Goal: Information Seeking & Learning: Understand process/instructions

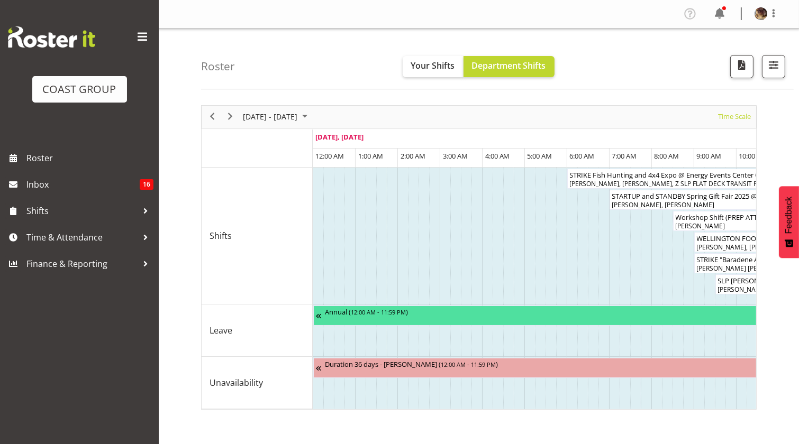
click at [137, 34] on span at bounding box center [142, 37] width 17 height 17
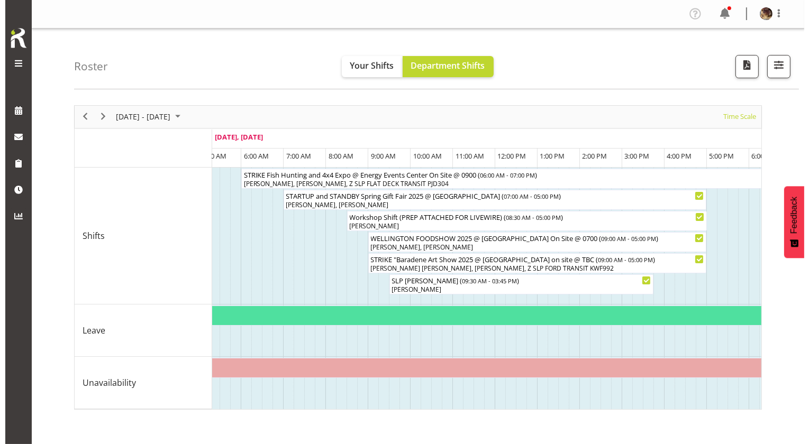
scroll to position [0, 230]
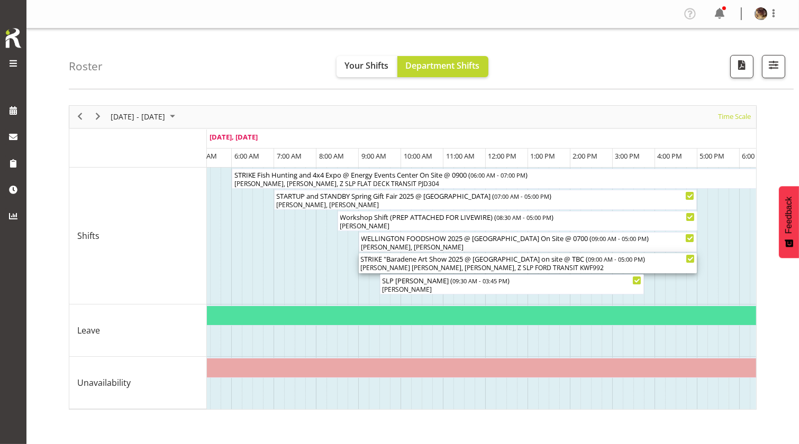
click at [530, 264] on div "STRIKE "Baradene Art Show 2025 @ [GEOGRAPHIC_DATA] on site @ TBC ( 09:00 AM - 0…" at bounding box center [528, 258] width 334 height 11
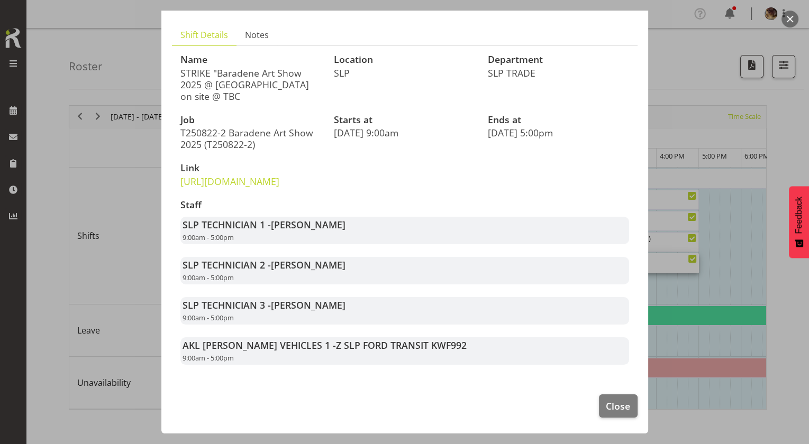
scroll to position [199, 0]
click at [609, 407] on span "Close" at bounding box center [618, 407] width 24 height 14
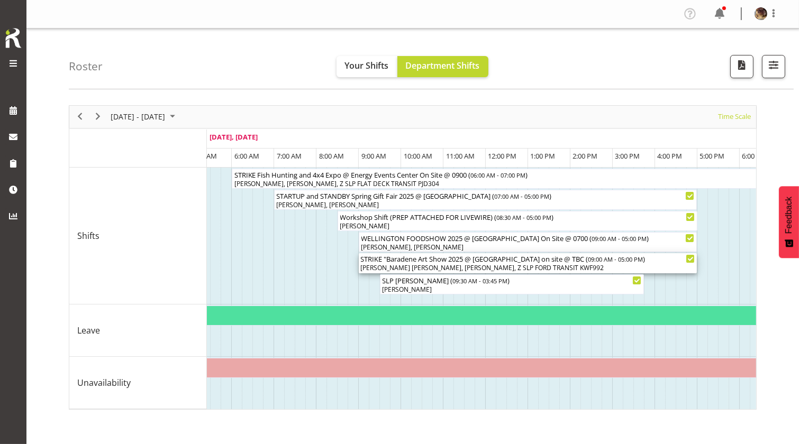
click at [420, 264] on div "STRIKE "Baradene Art Show 2025 @ [GEOGRAPHIC_DATA] on site @ TBC ( 09:00 AM - 0…" at bounding box center [528, 258] width 334 height 11
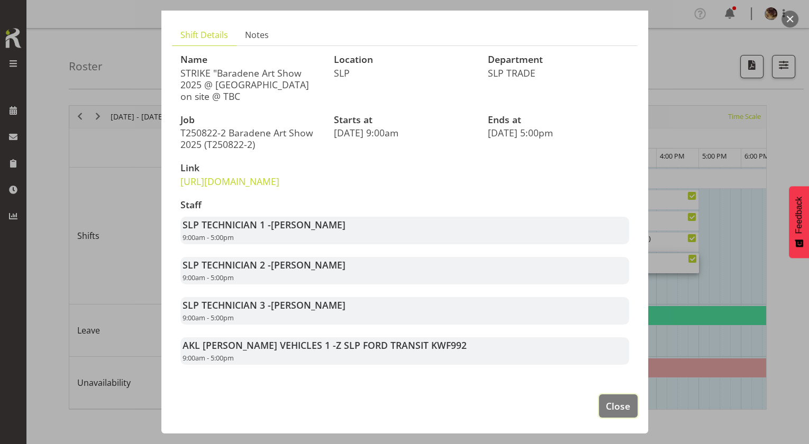
click at [619, 407] on span "Close" at bounding box center [618, 407] width 24 height 14
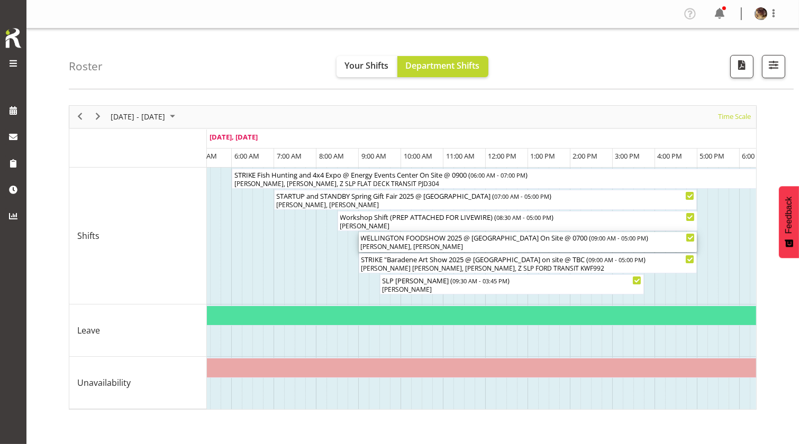
click at [400, 243] on div "WELLINGTON FOODSHOW 2025 @ [GEOGRAPHIC_DATA] On Site @ 0700 ( 09:00 AM - 05:00 …" at bounding box center [528, 237] width 334 height 11
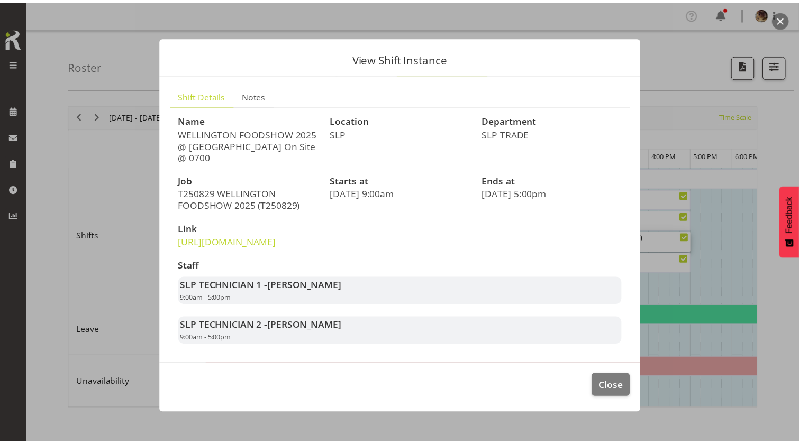
scroll to position [113, 0]
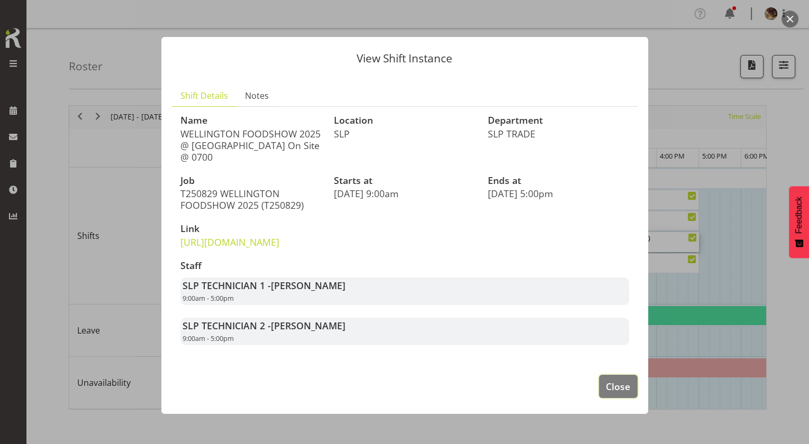
click at [610, 398] on button "Close" at bounding box center [618, 386] width 38 height 23
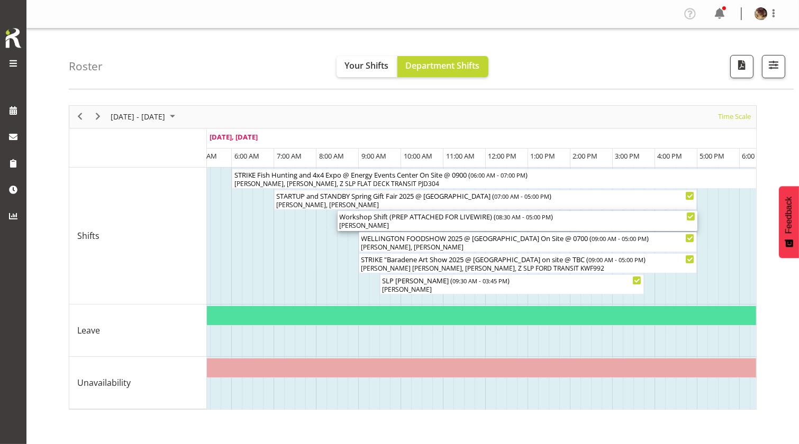
click at [421, 222] on div "Workshop Shift (PREP ATTACHED FOR LIVEWIRE) ( 08:30 AM - 05:00 PM )" at bounding box center [518, 216] width 356 height 11
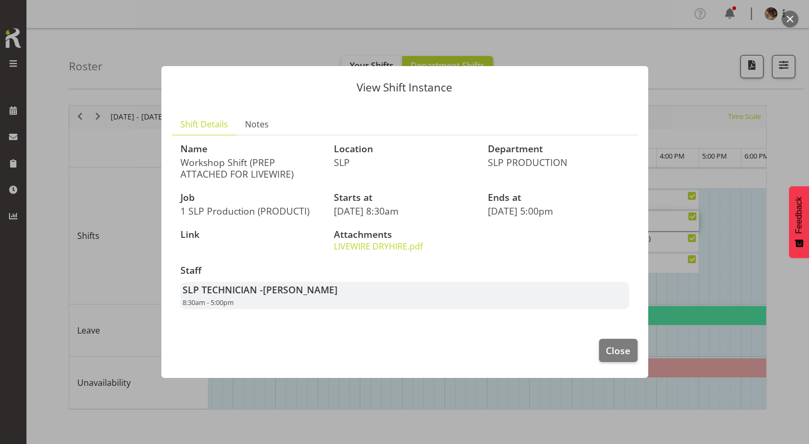
click at [391, 252] on link "LIVEWIRE DRYHIRE.pdf" at bounding box center [378, 247] width 89 height 12
click at [611, 358] on span "Close" at bounding box center [618, 351] width 24 height 14
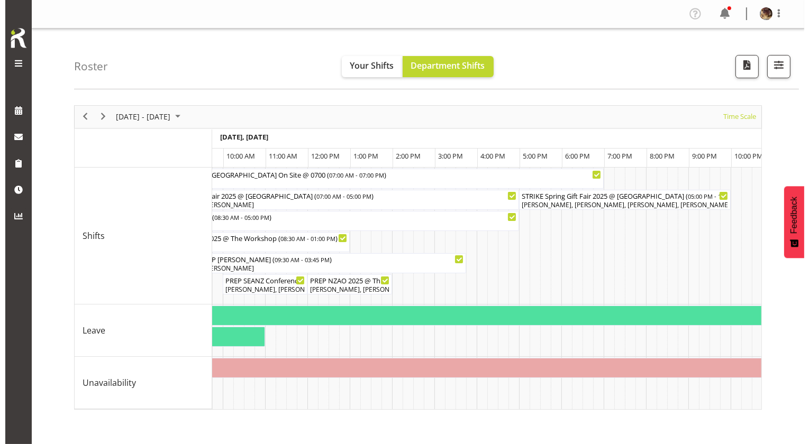
scroll to position [0, 1436]
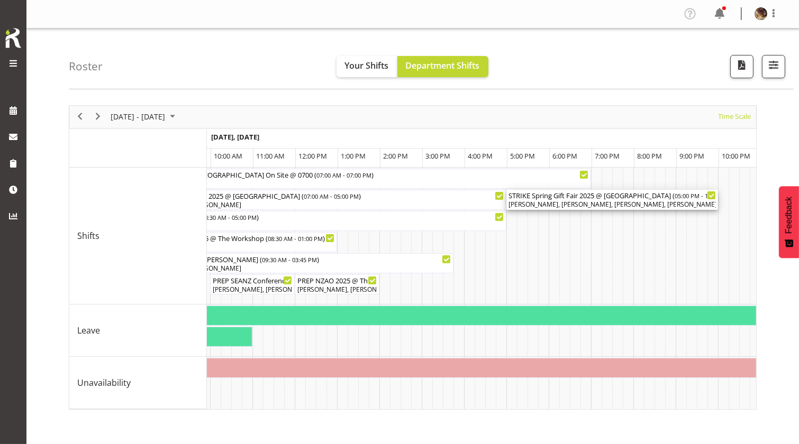
click at [607, 210] on div "[PERSON_NAME], [PERSON_NAME], [PERSON_NAME], [PERSON_NAME], [PERSON_NAME], [PER…" at bounding box center [612, 205] width 207 height 10
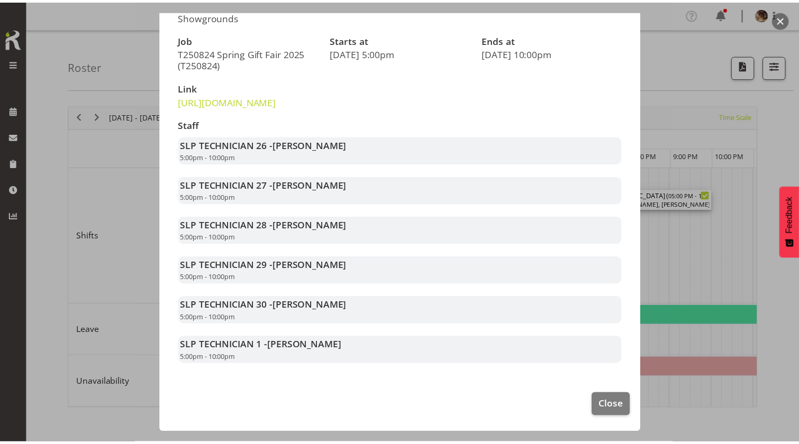
scroll to position [265, 0]
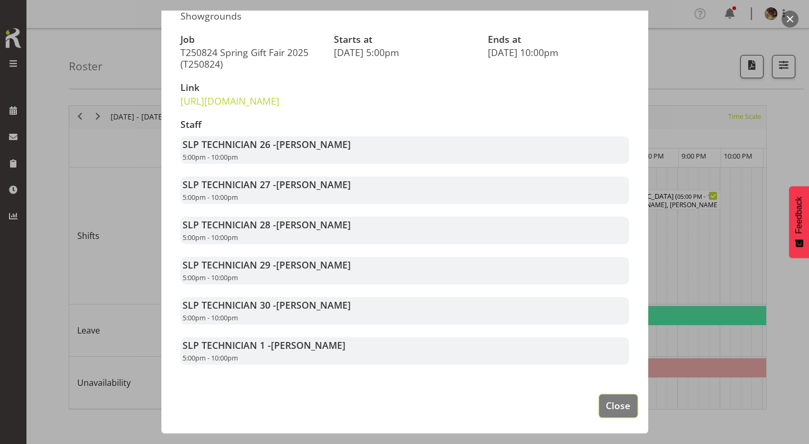
click at [611, 418] on button "Close" at bounding box center [618, 406] width 38 height 23
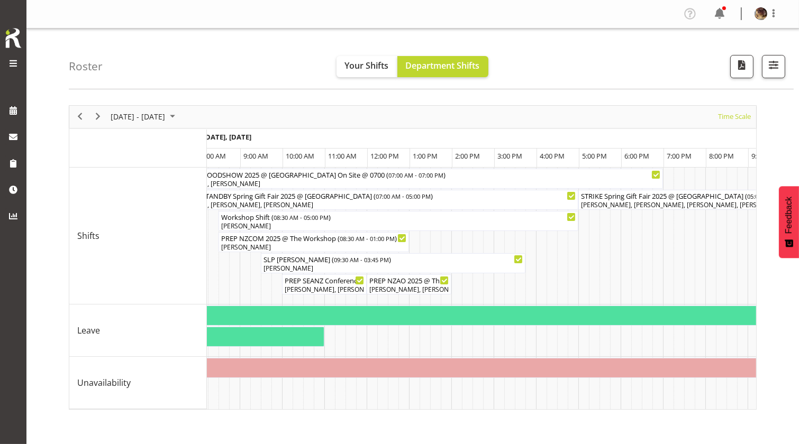
scroll to position [0, 1333]
